Goal: Task Accomplishment & Management: Manage account settings

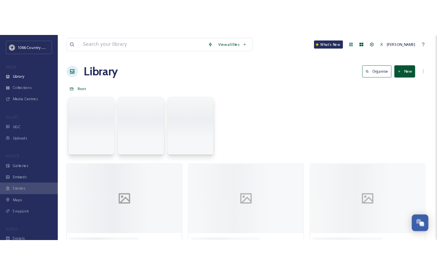
scroll to position [1133, 0]
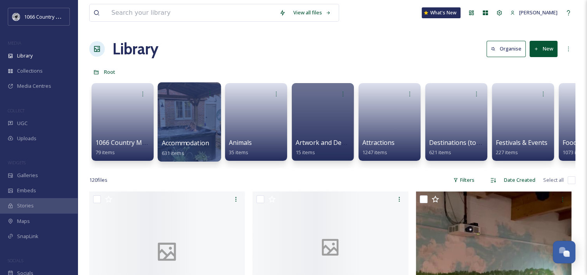
click at [189, 121] on div at bounding box center [189, 121] width 63 height 79
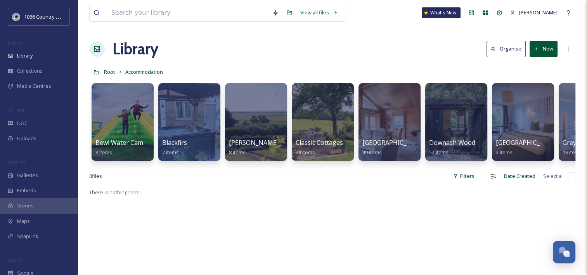
click at [541, 47] on button "New" at bounding box center [544, 49] width 28 height 16
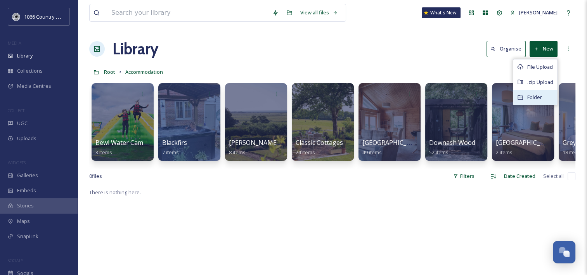
click at [535, 95] on span "Folder" at bounding box center [534, 97] width 15 height 7
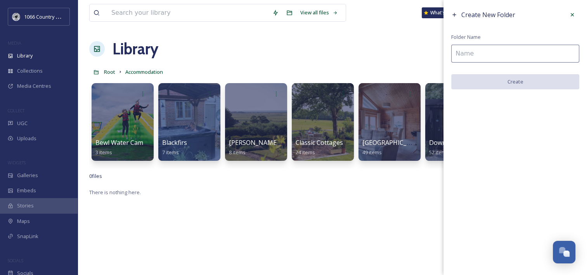
click at [525, 51] on input at bounding box center [515, 54] width 128 height 18
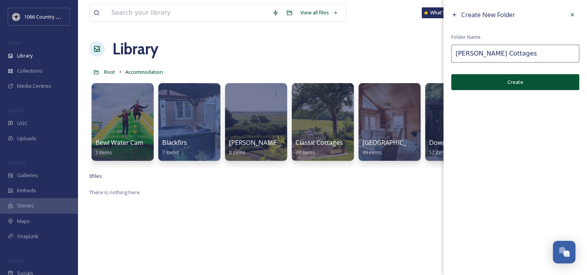
type input "[PERSON_NAME] Cottages"
click at [498, 79] on button "Create" at bounding box center [515, 82] width 128 height 16
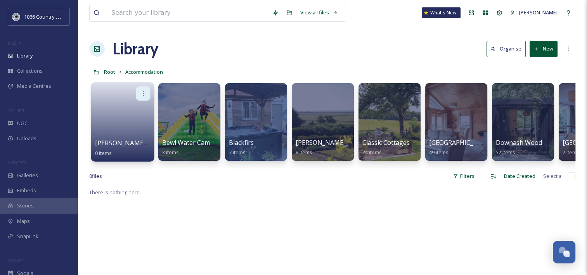
click at [144, 93] on icon at bounding box center [143, 93] width 6 height 6
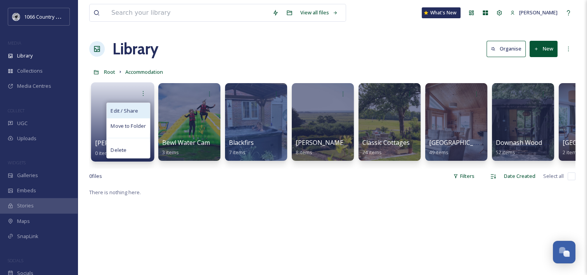
click at [126, 113] on span "Edit / Share" at bounding box center [124, 111] width 27 height 8
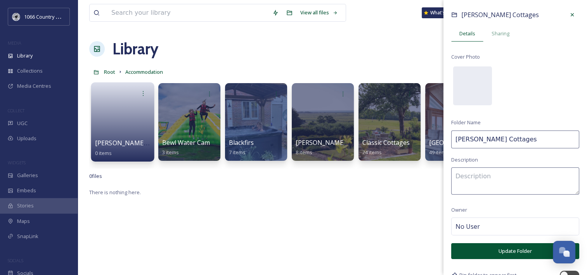
click at [482, 137] on input "[PERSON_NAME] Cottages" at bounding box center [515, 139] width 128 height 18
click at [522, 137] on input "Castlemans Cottages" at bounding box center [515, 139] width 128 height 18
type input "Castlemans Cottage"
click at [515, 252] on button "Update Folder" at bounding box center [515, 251] width 128 height 16
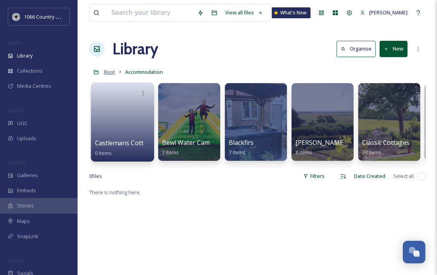
click at [109, 73] on span "Root" at bounding box center [109, 71] width 11 height 7
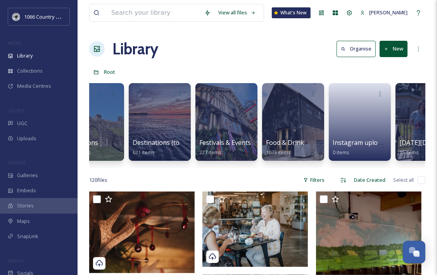
scroll to position [0, 317]
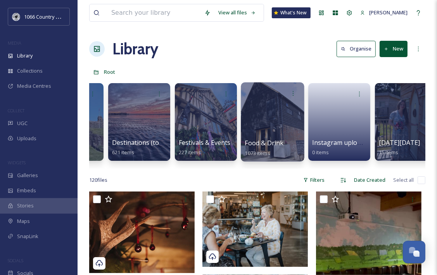
click at [262, 122] on div at bounding box center [272, 121] width 63 height 79
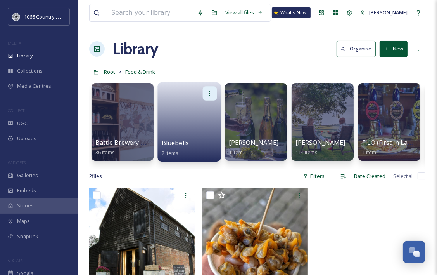
click at [209, 92] on icon at bounding box center [210, 93] width 6 height 6
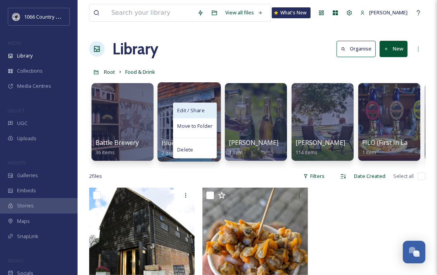
click at [200, 114] on div "Edit / Share" at bounding box center [194, 111] width 43 height 16
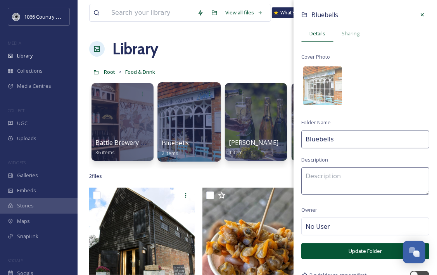
click at [366, 139] on input "Bluebells" at bounding box center [366, 139] width 128 height 18
type input "Bluebell Tearoom"
click at [364, 247] on button "Update Folder" at bounding box center [366, 251] width 128 height 16
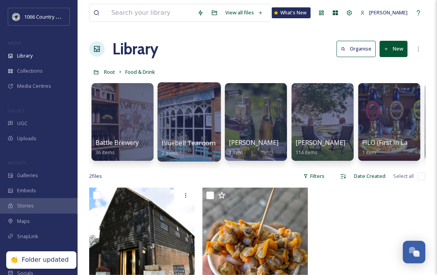
click at [189, 121] on div at bounding box center [189, 121] width 63 height 79
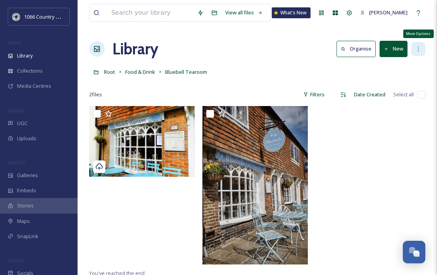
click at [414, 50] on div "More Options" at bounding box center [419, 49] width 14 height 14
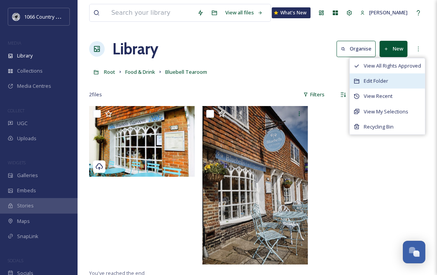
click at [380, 81] on span "Edit Folder" at bounding box center [376, 80] width 24 height 7
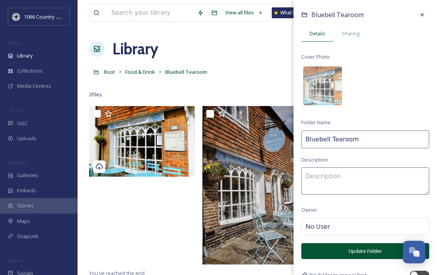
click at [328, 137] on input "Bluebell Tearoom" at bounding box center [366, 139] width 128 height 18
type input "Bluebells Tearoom"
click at [343, 250] on button "Update Folder" at bounding box center [366, 251] width 128 height 16
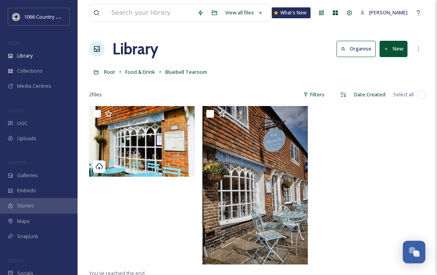
click at [352, 189] on div at bounding box center [370, 187] width 109 height 162
